Goal: Task Accomplishment & Management: Use online tool/utility

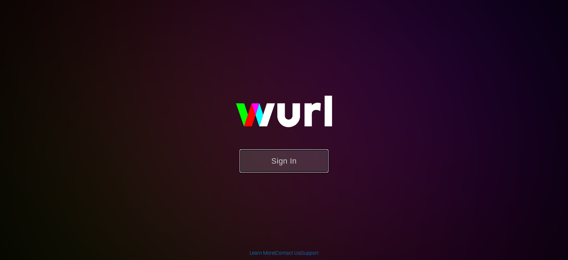
click at [294, 165] on button "Sign In" at bounding box center [284, 160] width 89 height 23
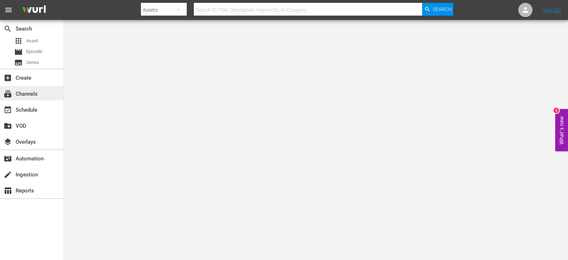
click at [25, 92] on div "subscriptions Channels" at bounding box center [20, 92] width 40 height 6
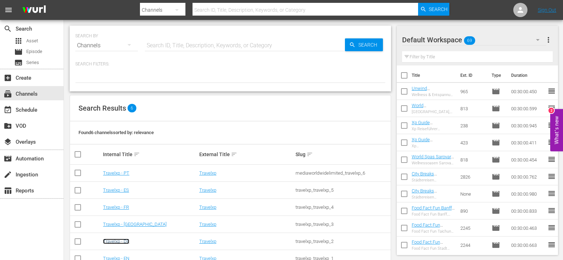
click at [118, 242] on link "Travelxp - DE" at bounding box center [116, 240] width 26 height 5
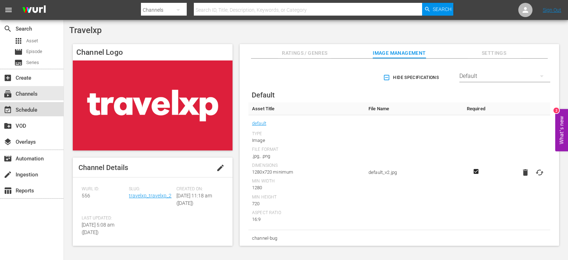
click at [25, 107] on div "event_available Schedule" at bounding box center [20, 108] width 40 height 6
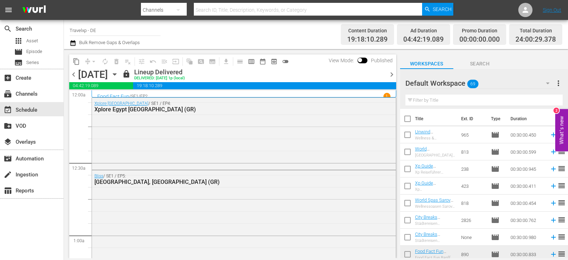
click at [390, 74] on span "chevron_right" at bounding box center [391, 74] width 9 height 9
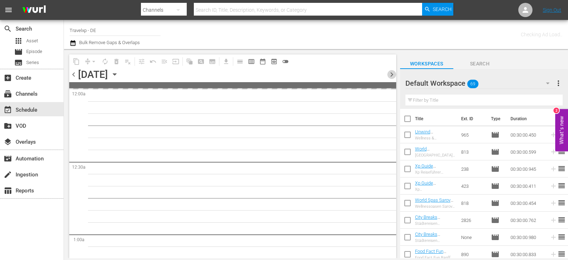
click at [390, 74] on span "chevron_right" at bounding box center [391, 74] width 9 height 9
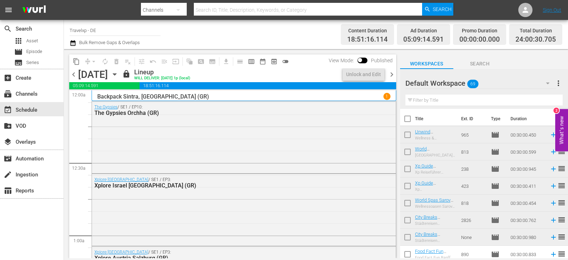
click at [390, 74] on span "chevron_right" at bounding box center [391, 74] width 9 height 9
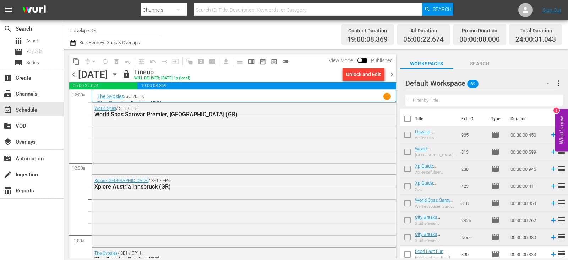
click at [390, 74] on span "chevron_right" at bounding box center [391, 74] width 9 height 9
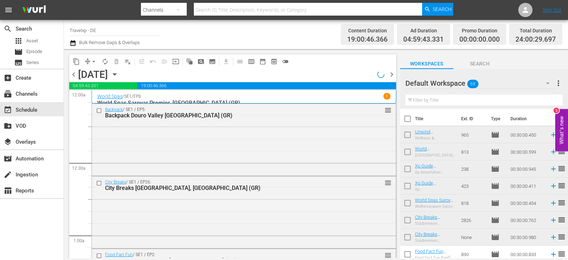
click at [390, 74] on span "chevron_right" at bounding box center [391, 74] width 9 height 9
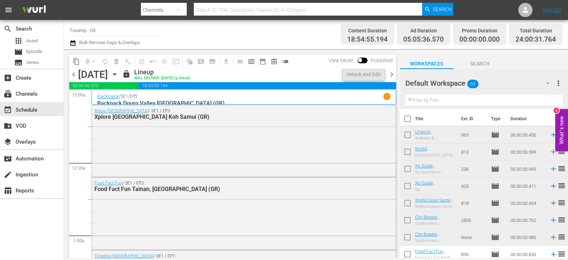
click at [390, 74] on span "chevron_right" at bounding box center [391, 74] width 9 height 9
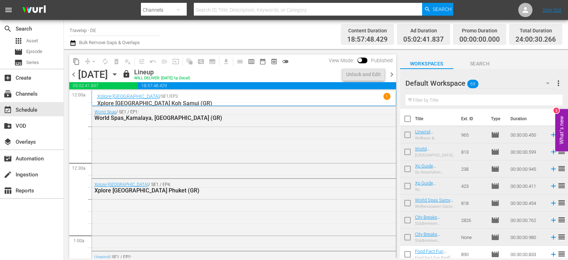
click at [390, 74] on span "chevron_right" at bounding box center [391, 74] width 9 height 9
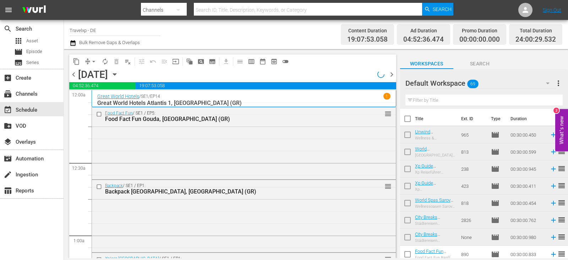
click at [390, 74] on span "chevron_right" at bounding box center [391, 74] width 9 height 9
